Goal: Information Seeking & Learning: Learn about a topic

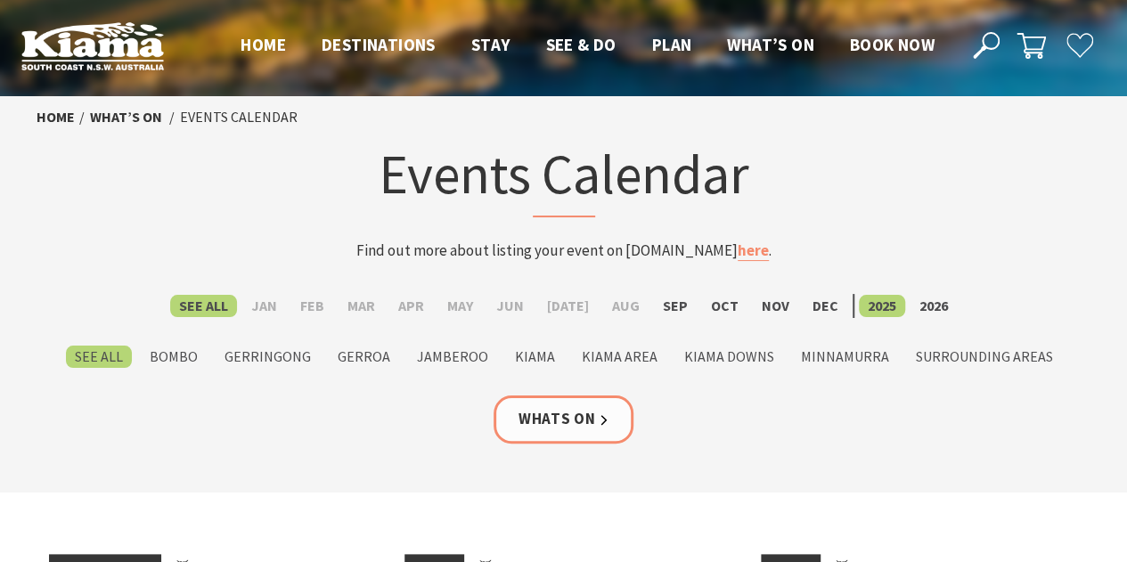
scroll to position [19, 0]
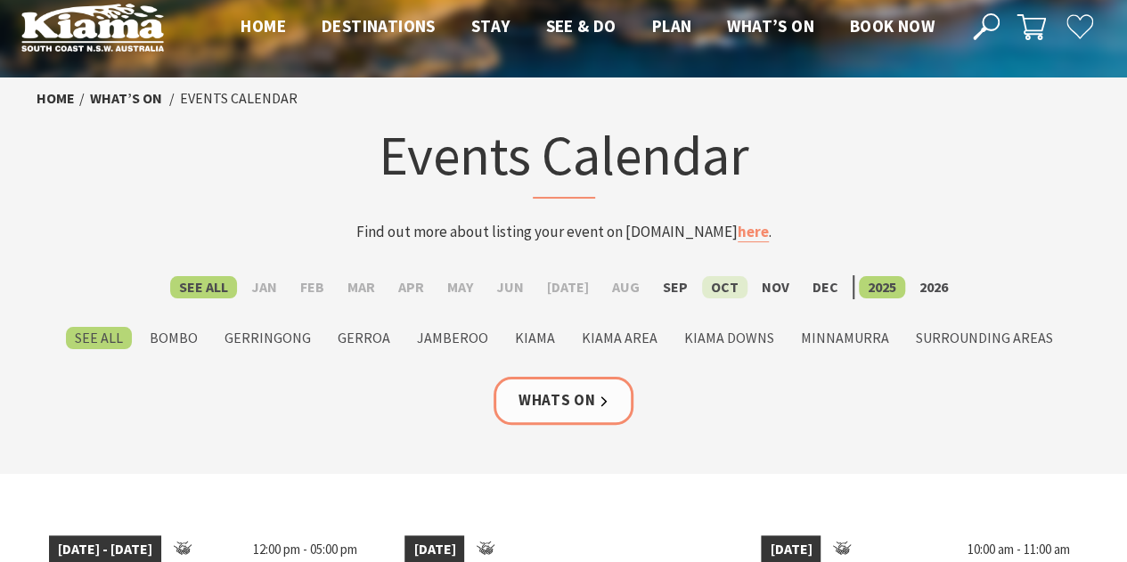
click at [713, 290] on label "Oct" at bounding box center [724, 287] width 45 height 22
click at [0, 0] on input "Oct" at bounding box center [0, 0] width 0 height 0
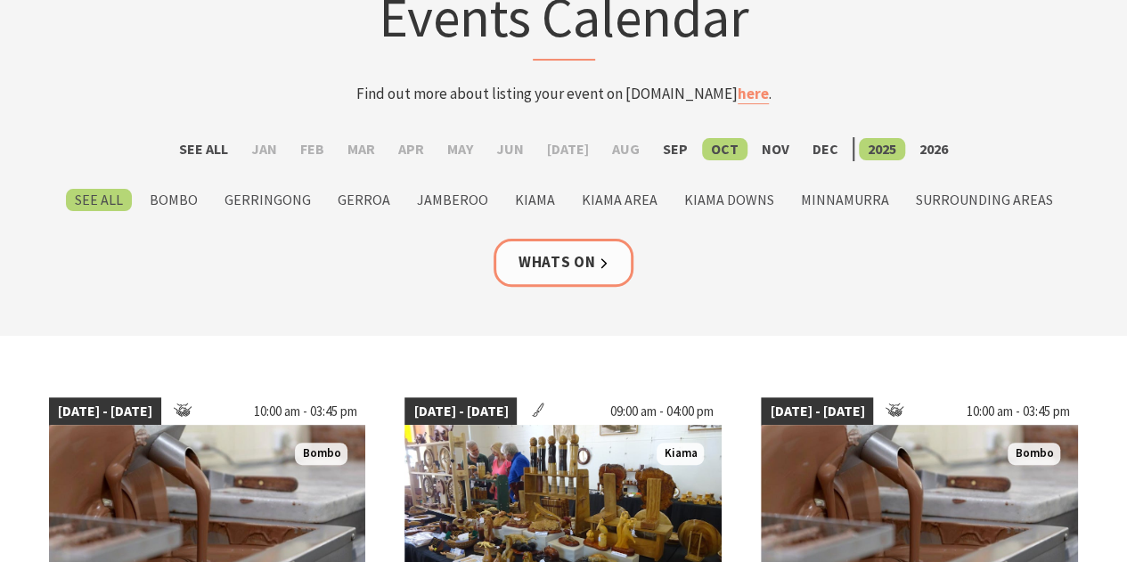
scroll to position [159, 0]
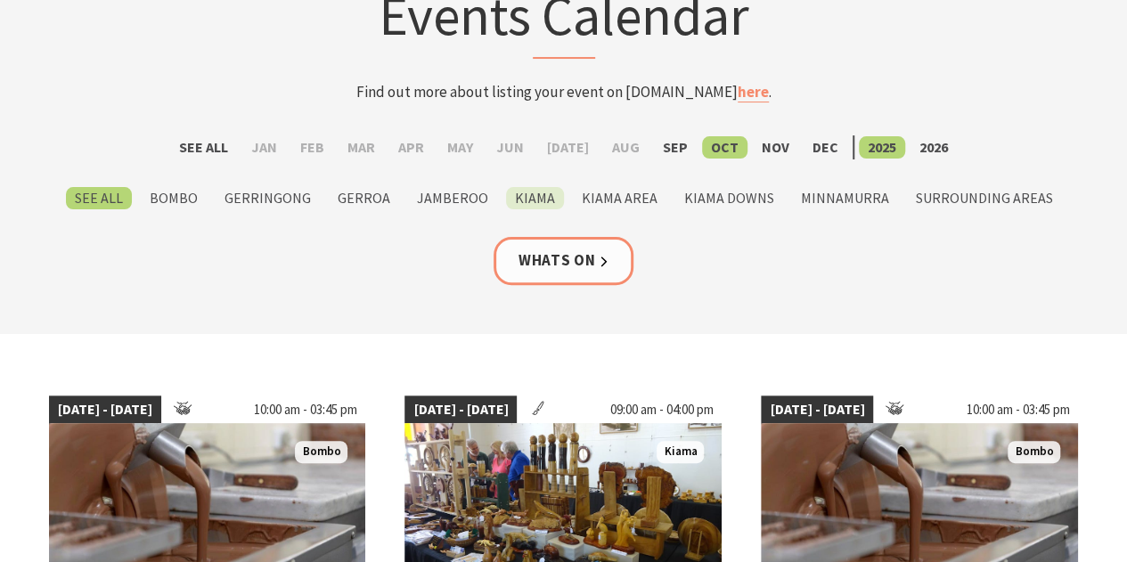
click at [555, 202] on label "Kiama" at bounding box center [535, 198] width 58 height 22
click at [0, 0] on input "Kiama" at bounding box center [0, 0] width 0 height 0
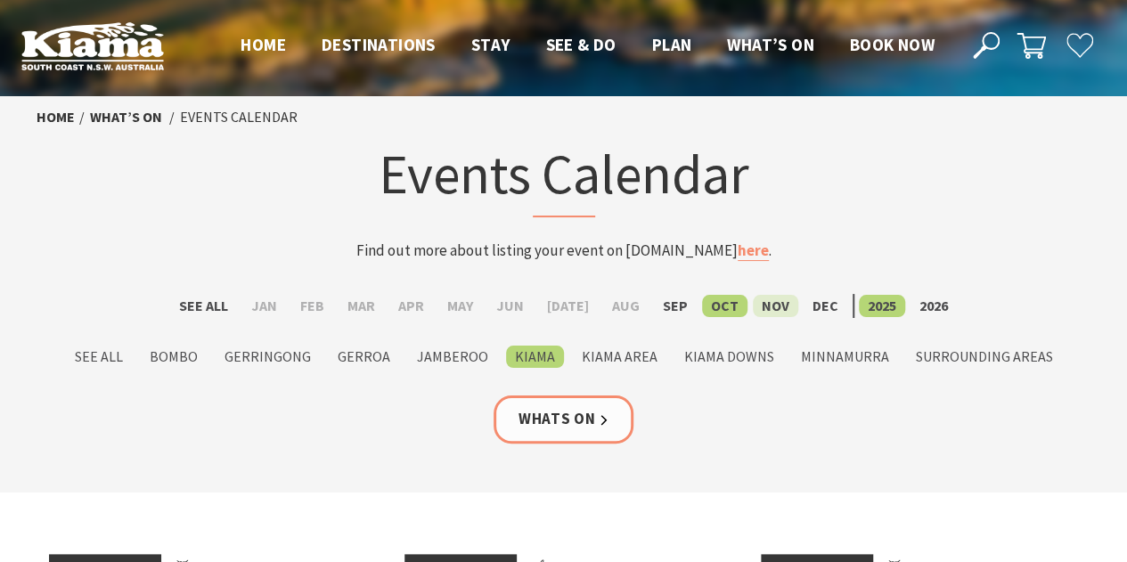
click at [762, 311] on label "Nov" at bounding box center [775, 306] width 45 height 22
click at [0, 0] on input "Nov" at bounding box center [0, 0] width 0 height 0
click at [713, 298] on label "Oct" at bounding box center [724, 306] width 45 height 22
click at [0, 0] on input "Oct" at bounding box center [0, 0] width 0 height 0
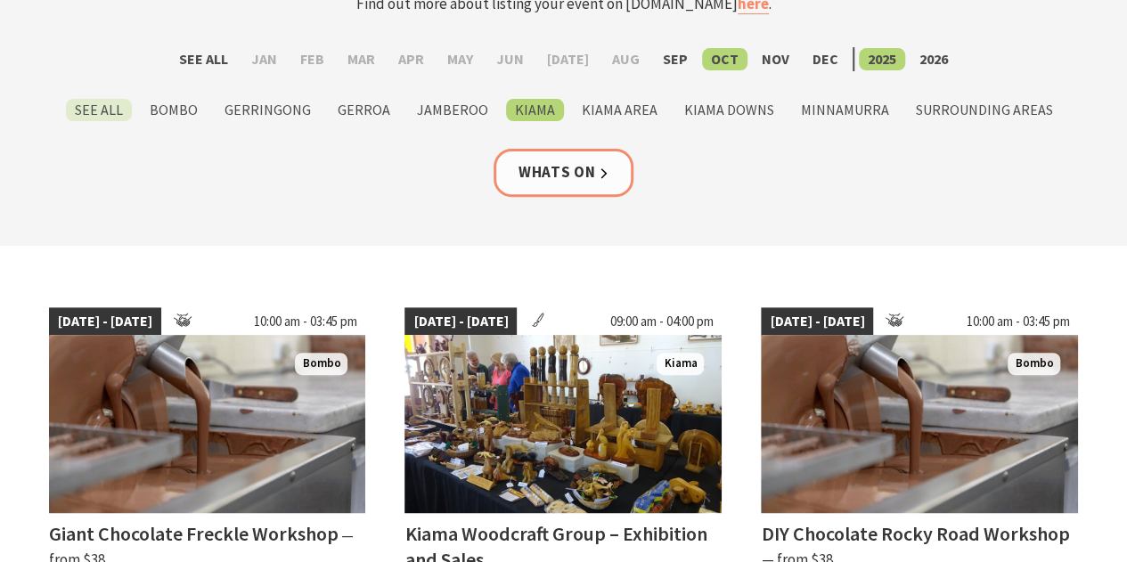
click at [94, 111] on label "See All" at bounding box center [99, 110] width 66 height 22
click at [0, 0] on input "See All" at bounding box center [0, 0] width 0 height 0
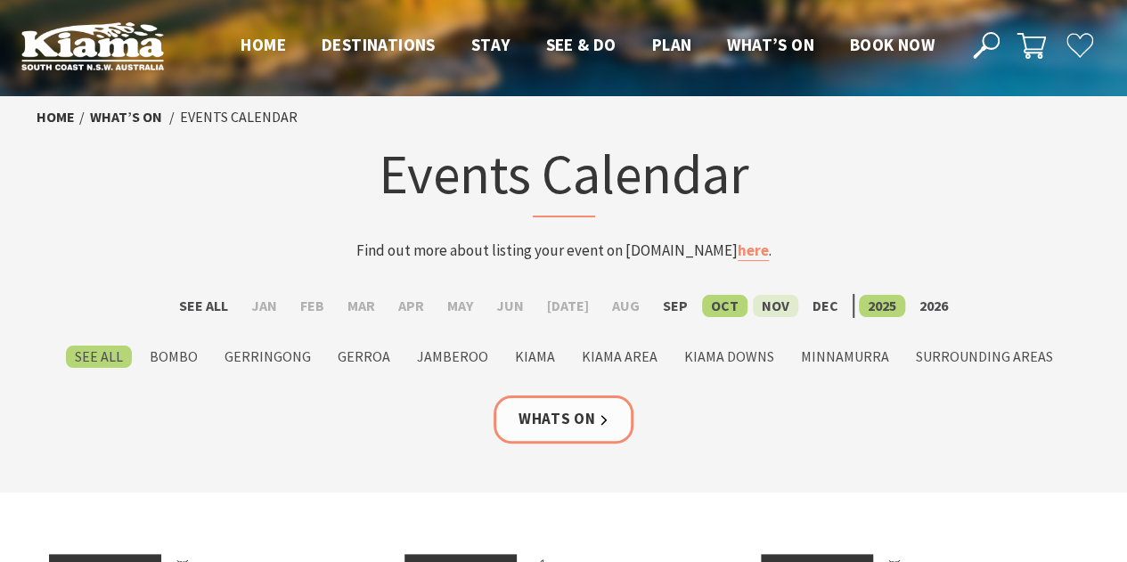
click at [759, 309] on label "Nov" at bounding box center [775, 306] width 45 height 22
click at [0, 0] on input "Nov" at bounding box center [0, 0] width 0 height 0
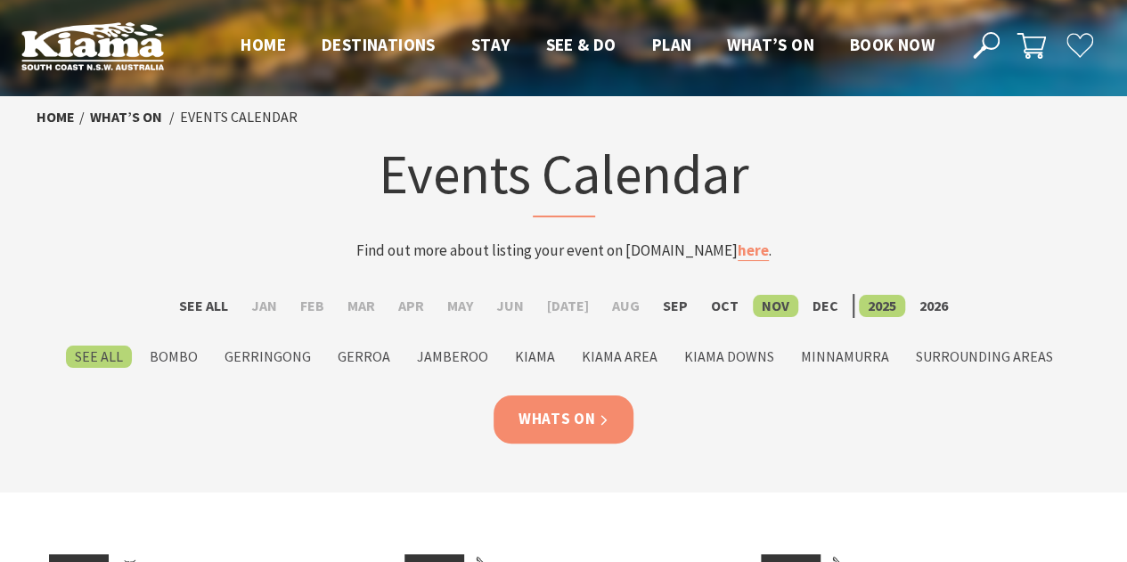
click at [583, 425] on link "Whats On" at bounding box center [563, 418] width 141 height 47
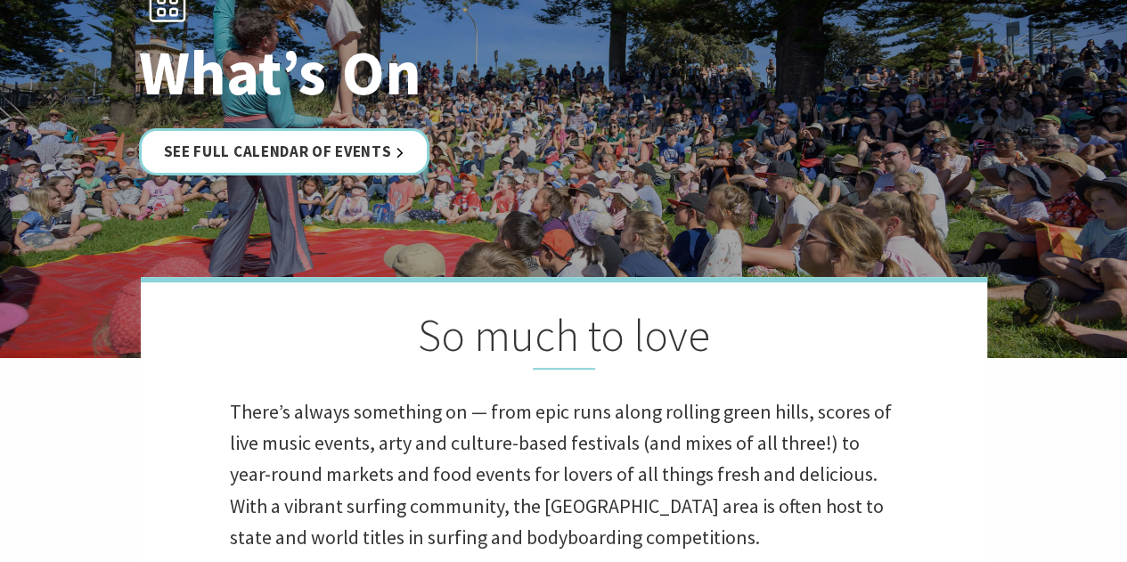
scroll to position [221, 0]
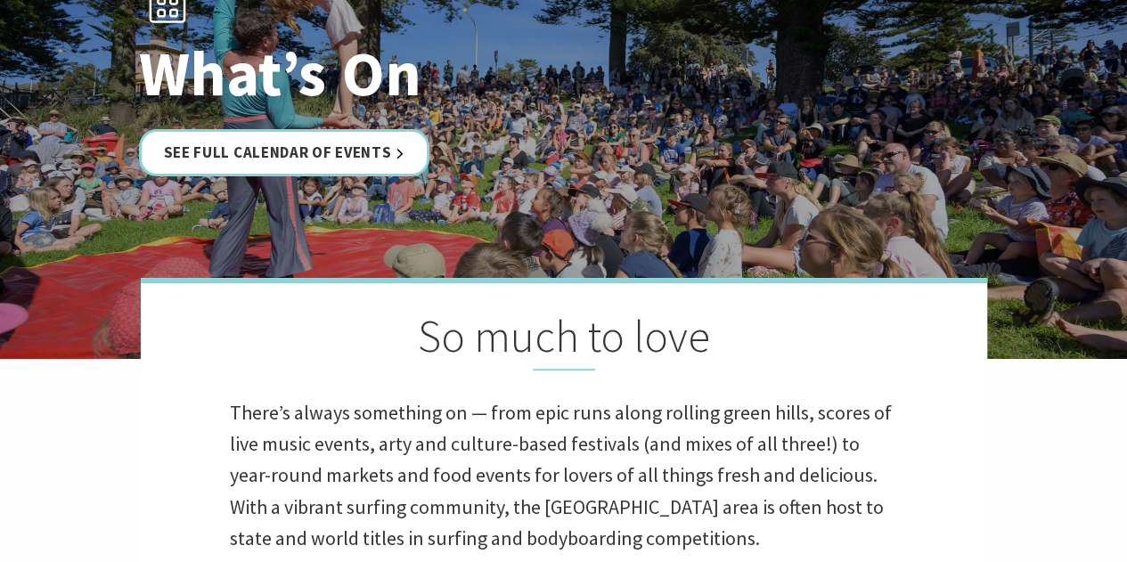
click at [390, 183] on div "What’s On See Full Calendar of Events" at bounding box center [564, 69] width 864 height 230
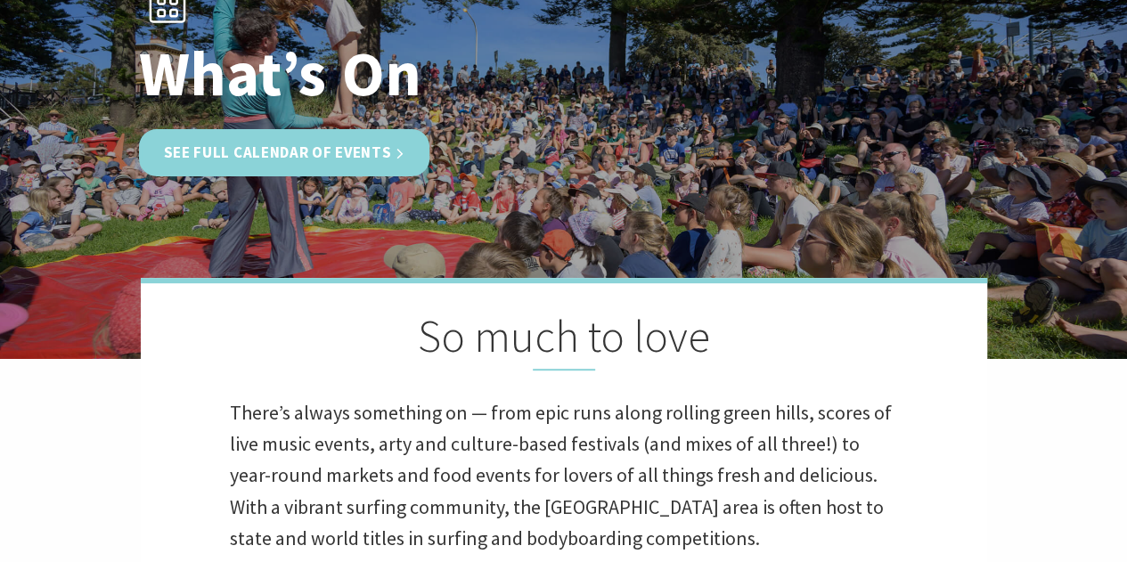
click at [381, 152] on link "See Full Calendar of Events" at bounding box center [284, 152] width 291 height 47
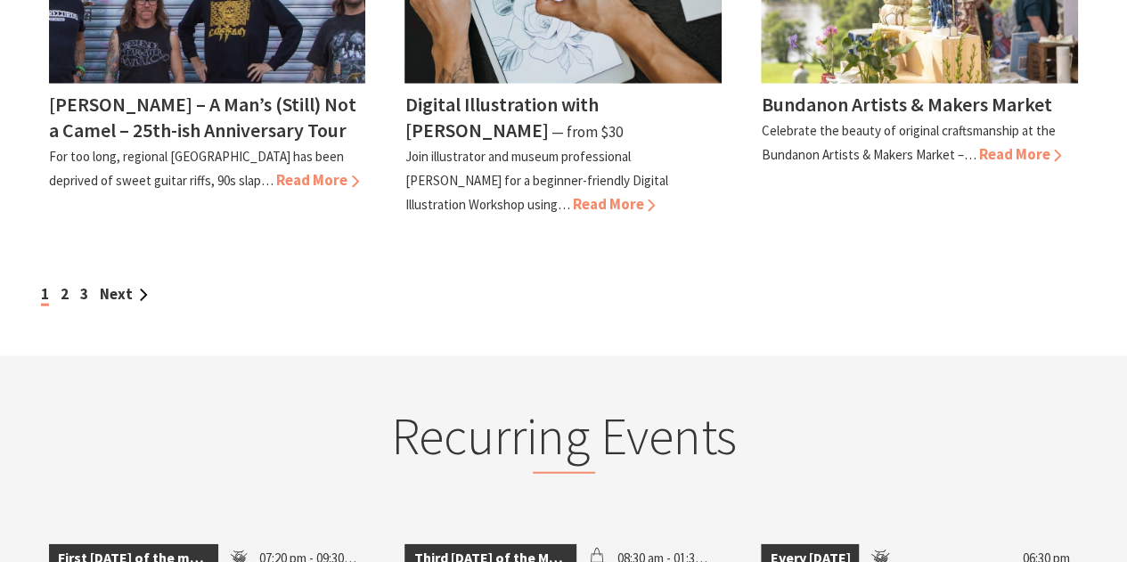
scroll to position [1797, 0]
click at [130, 274] on div "1 2 3 Next" at bounding box center [563, 276] width 1069 height 60
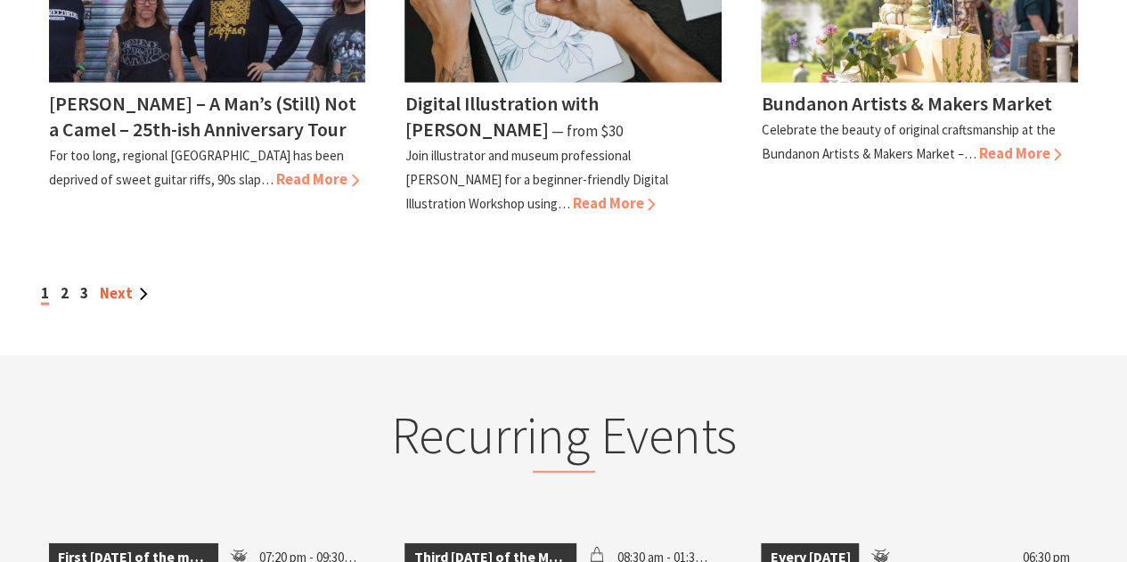
click at [129, 289] on link "Next" at bounding box center [124, 293] width 48 height 20
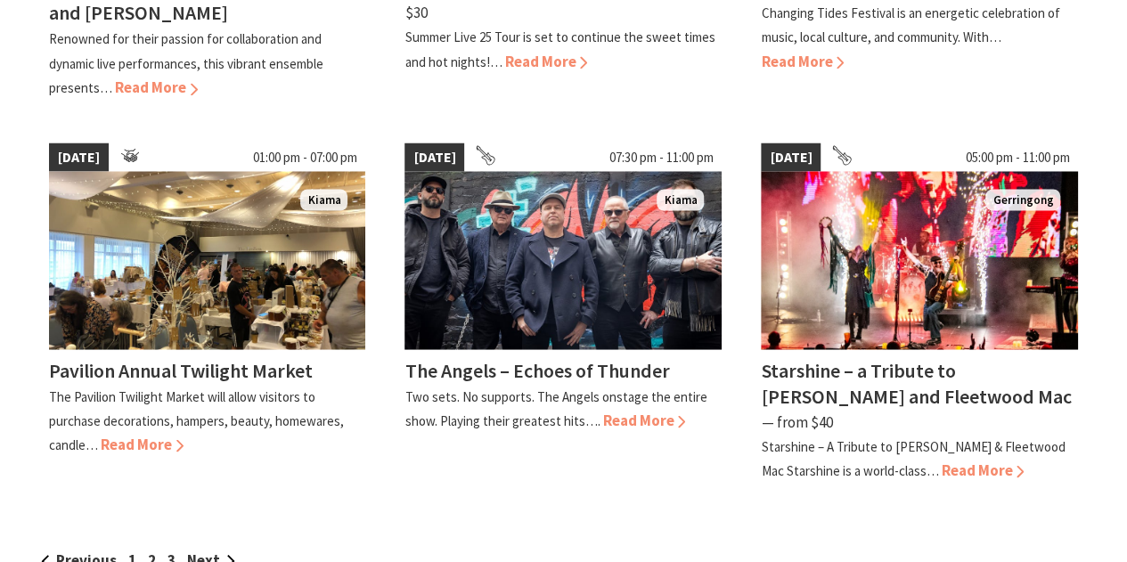
scroll to position [1671, 0]
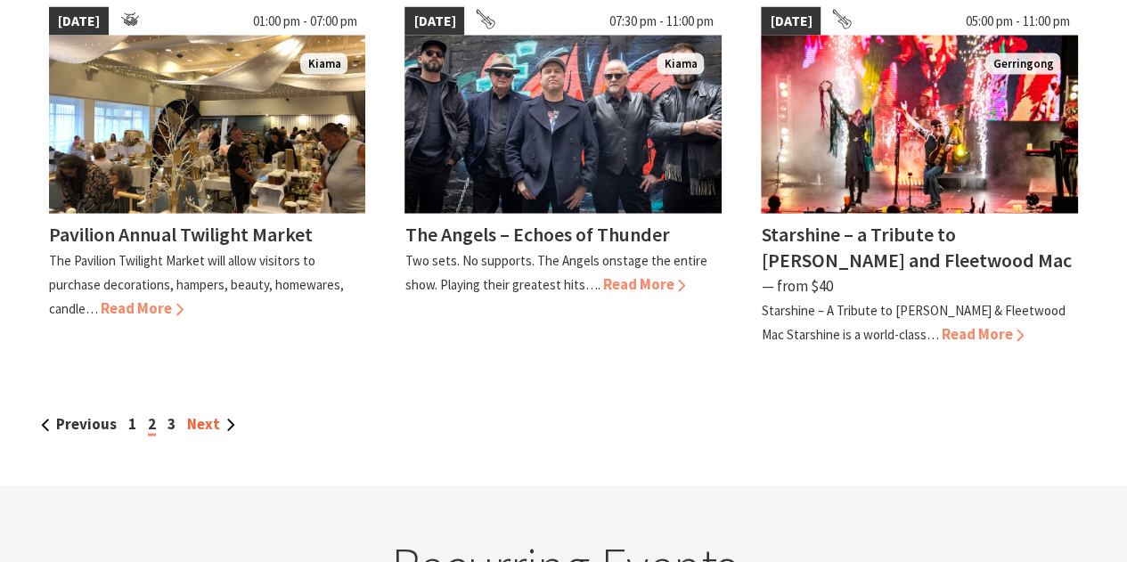
click at [223, 413] on link "Next" at bounding box center [211, 423] width 48 height 20
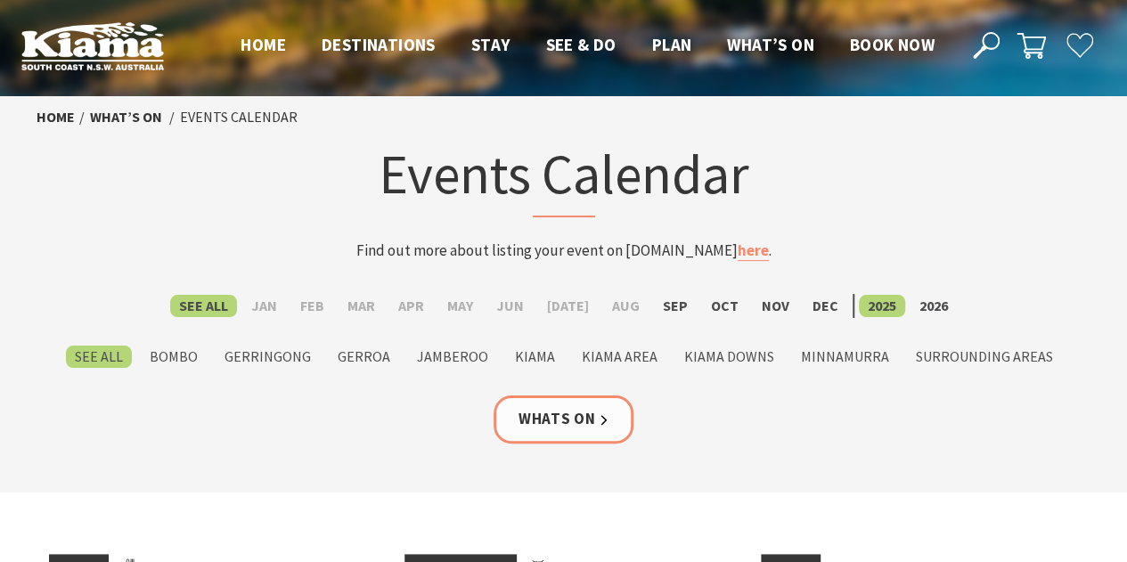
click at [223, 336] on form "See All Jan Feb Mar Apr May Jun [DATE] Aug Sep Oct Nov [DATE] 2026 See All Bomb…" at bounding box center [564, 331] width 1055 height 75
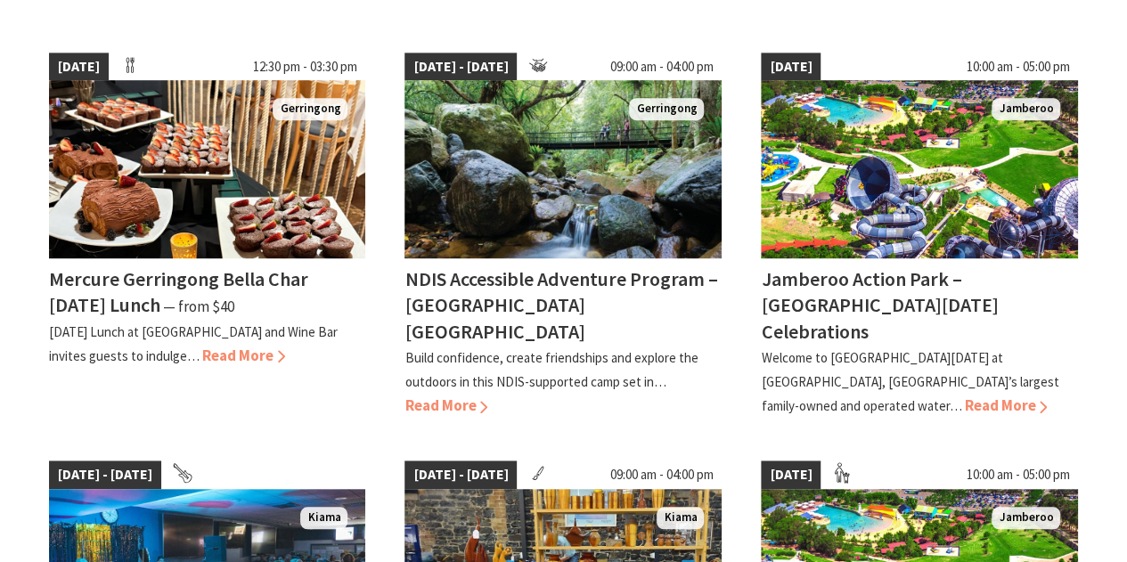
scroll to position [503, 0]
